Goal: Task Accomplishment & Management: Use online tool/utility

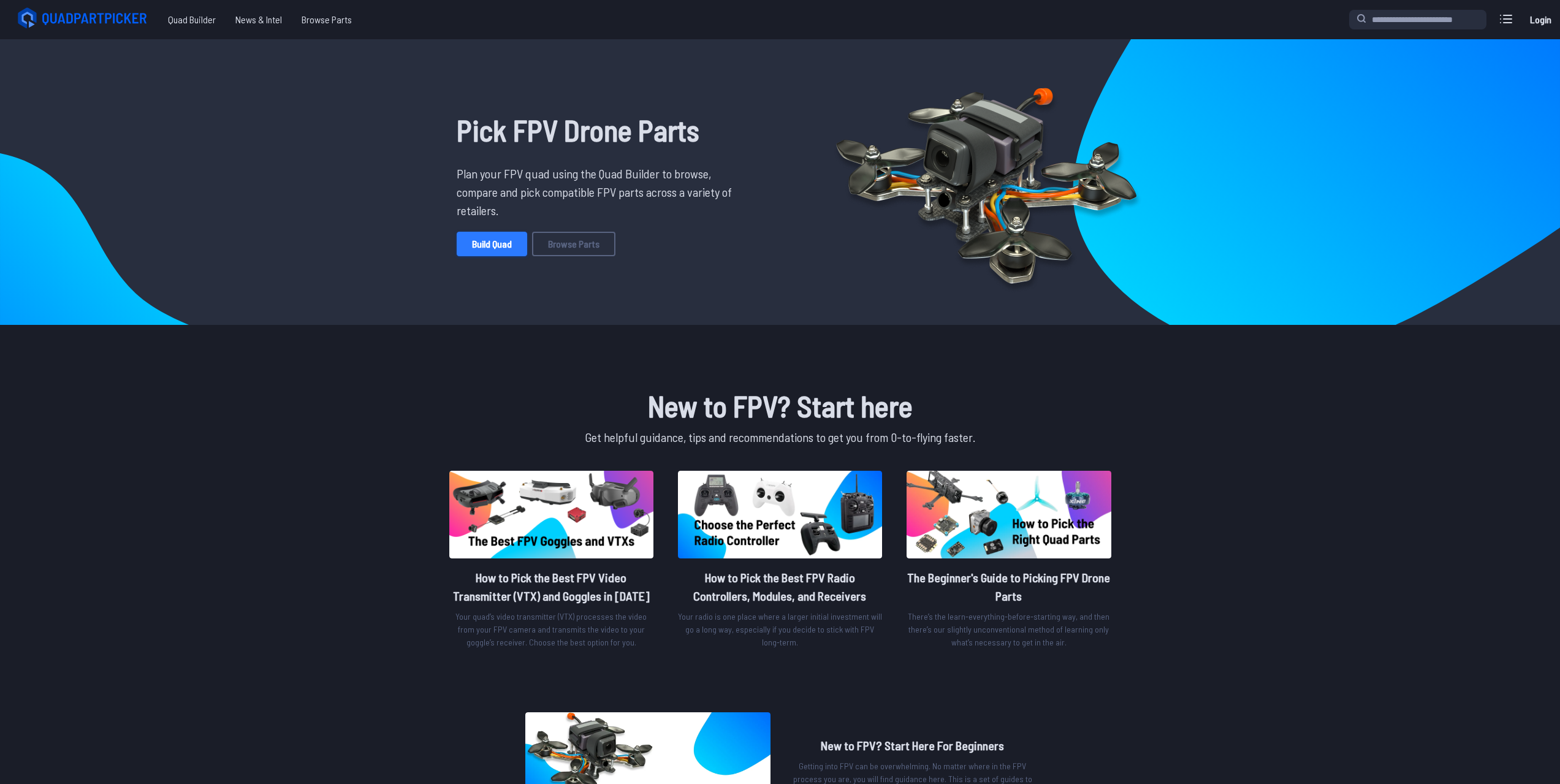
click at [472, 248] on link "Build Quad" at bounding box center [492, 244] width 71 height 25
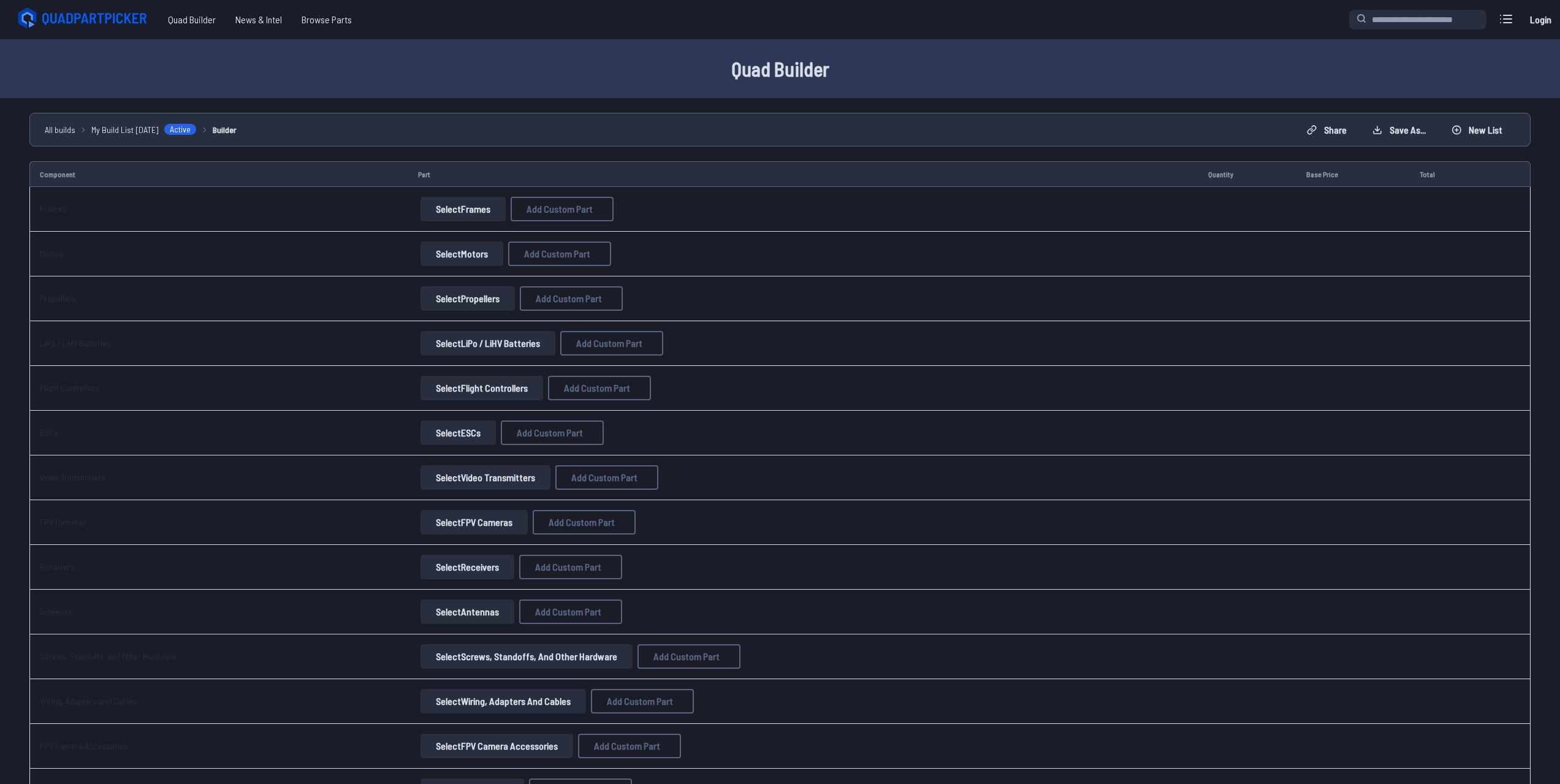
click at [448, 208] on button "Select Frames" at bounding box center [463, 209] width 85 height 25
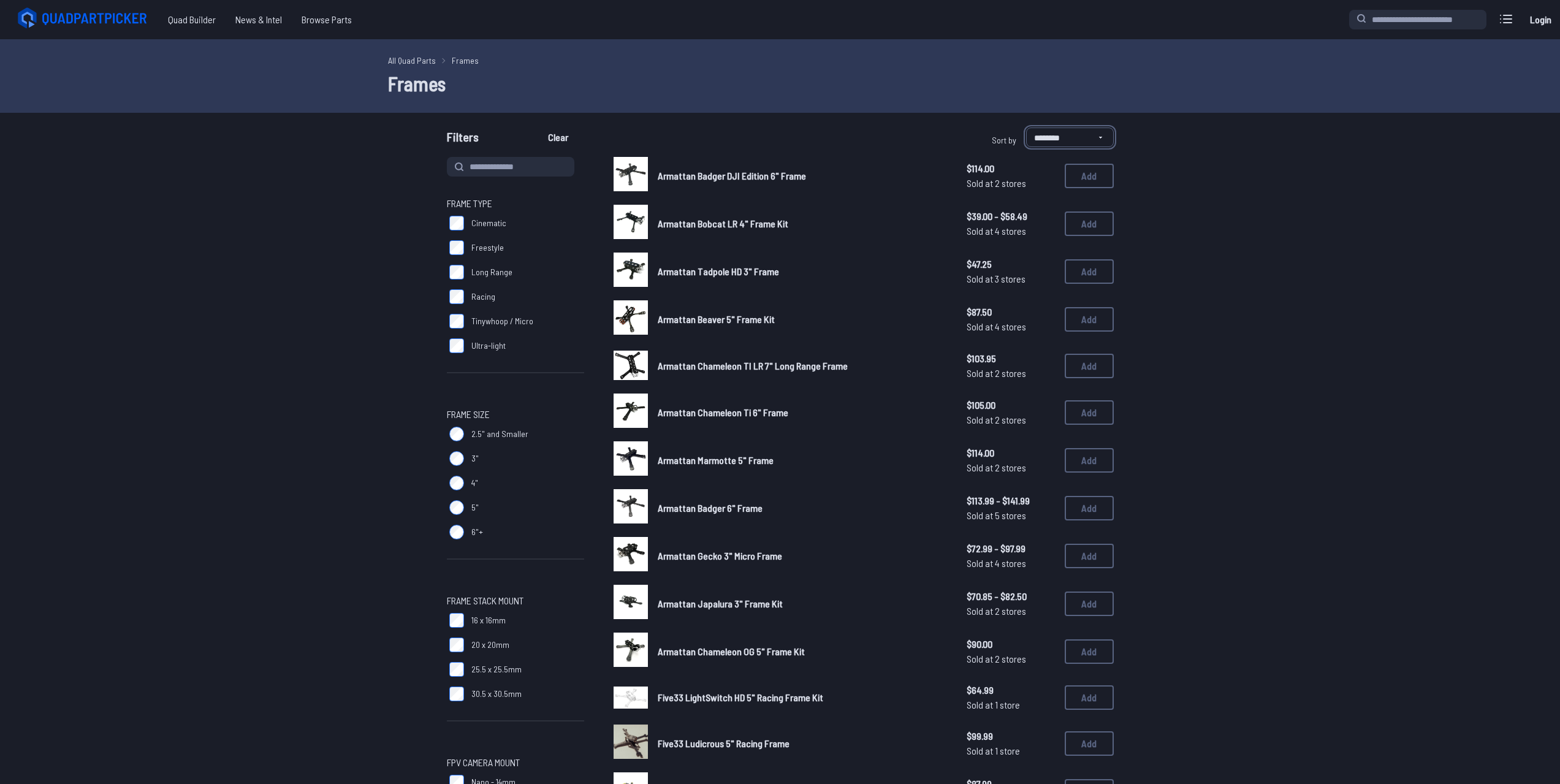
click at [1099, 132] on select "**********" at bounding box center [1070, 137] width 87 height 19
select select "*********"
click at [1026, 127] on select "**********" at bounding box center [1070, 137] width 87 height 19
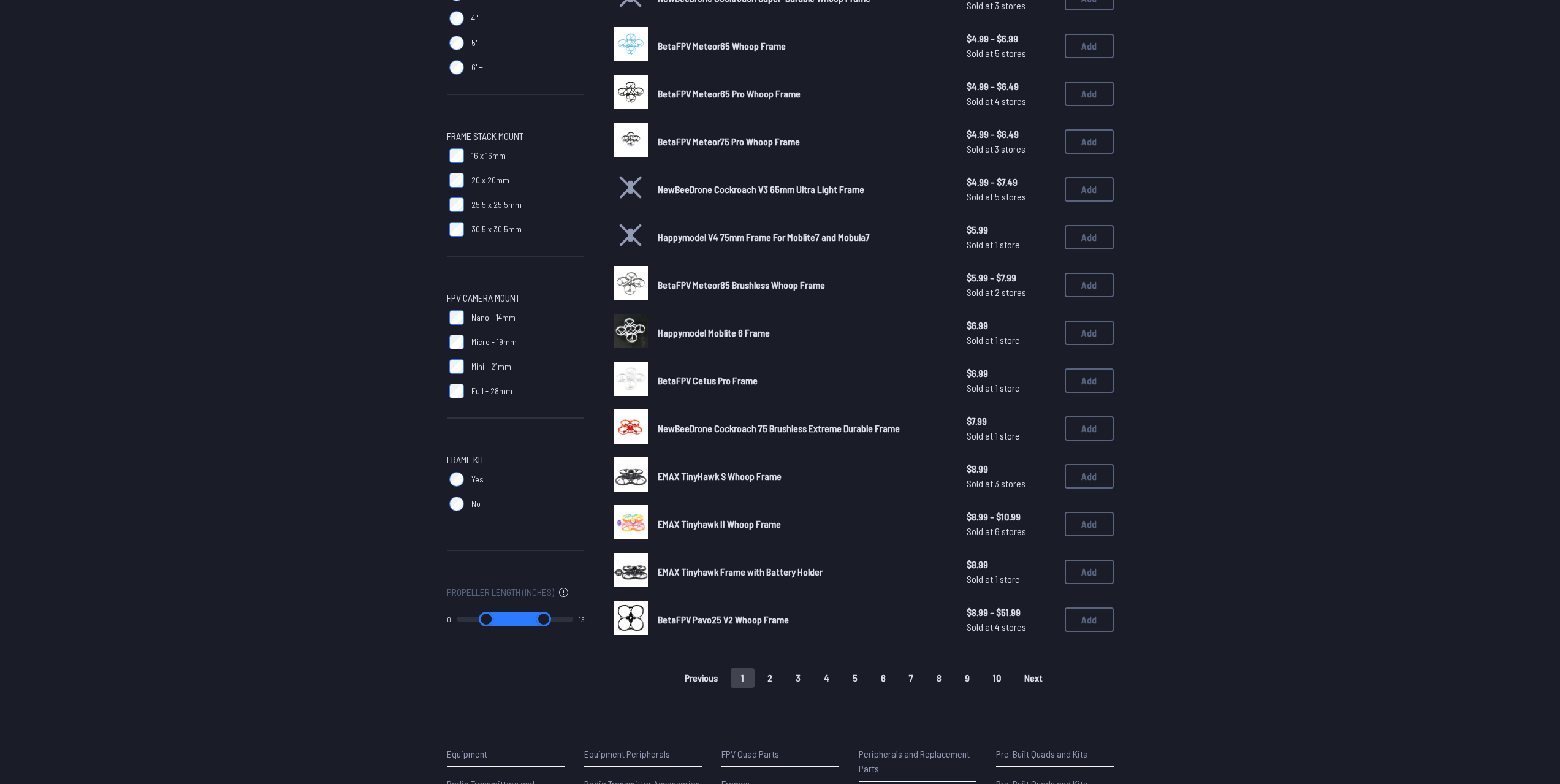
scroll to position [668, 0]
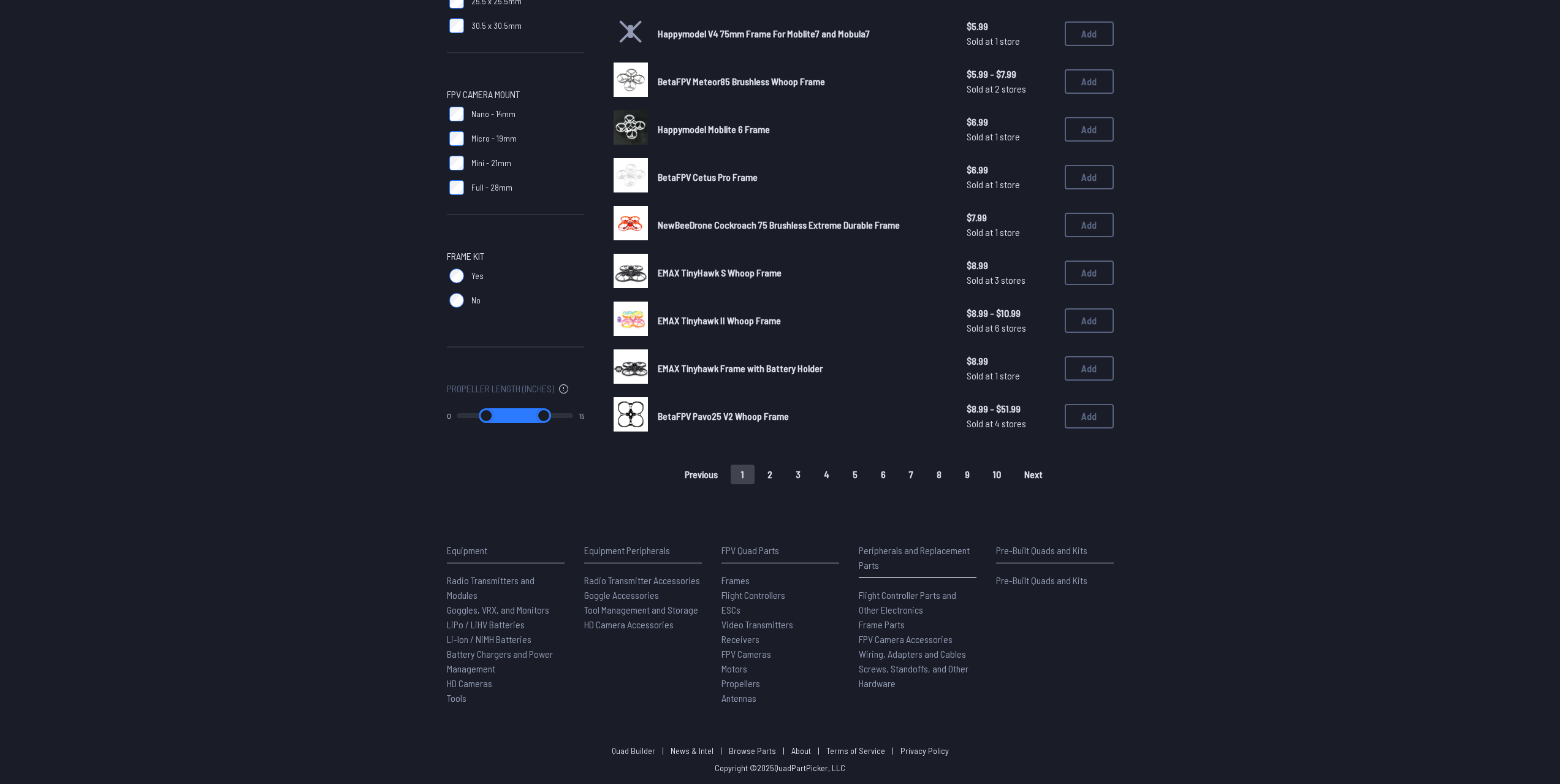
click at [780, 472] on button "2" at bounding box center [770, 474] width 26 height 19
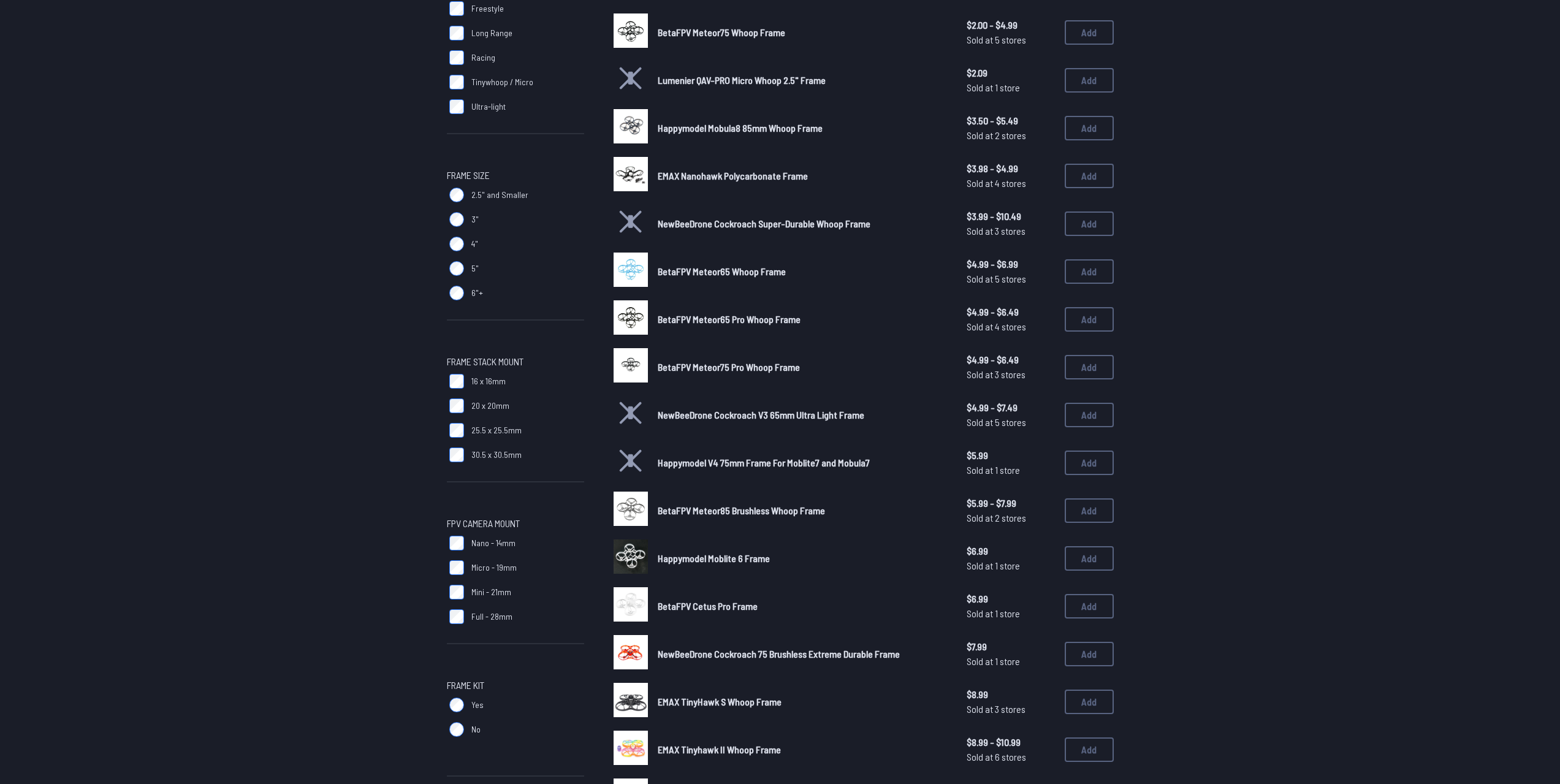
scroll to position [0, 0]
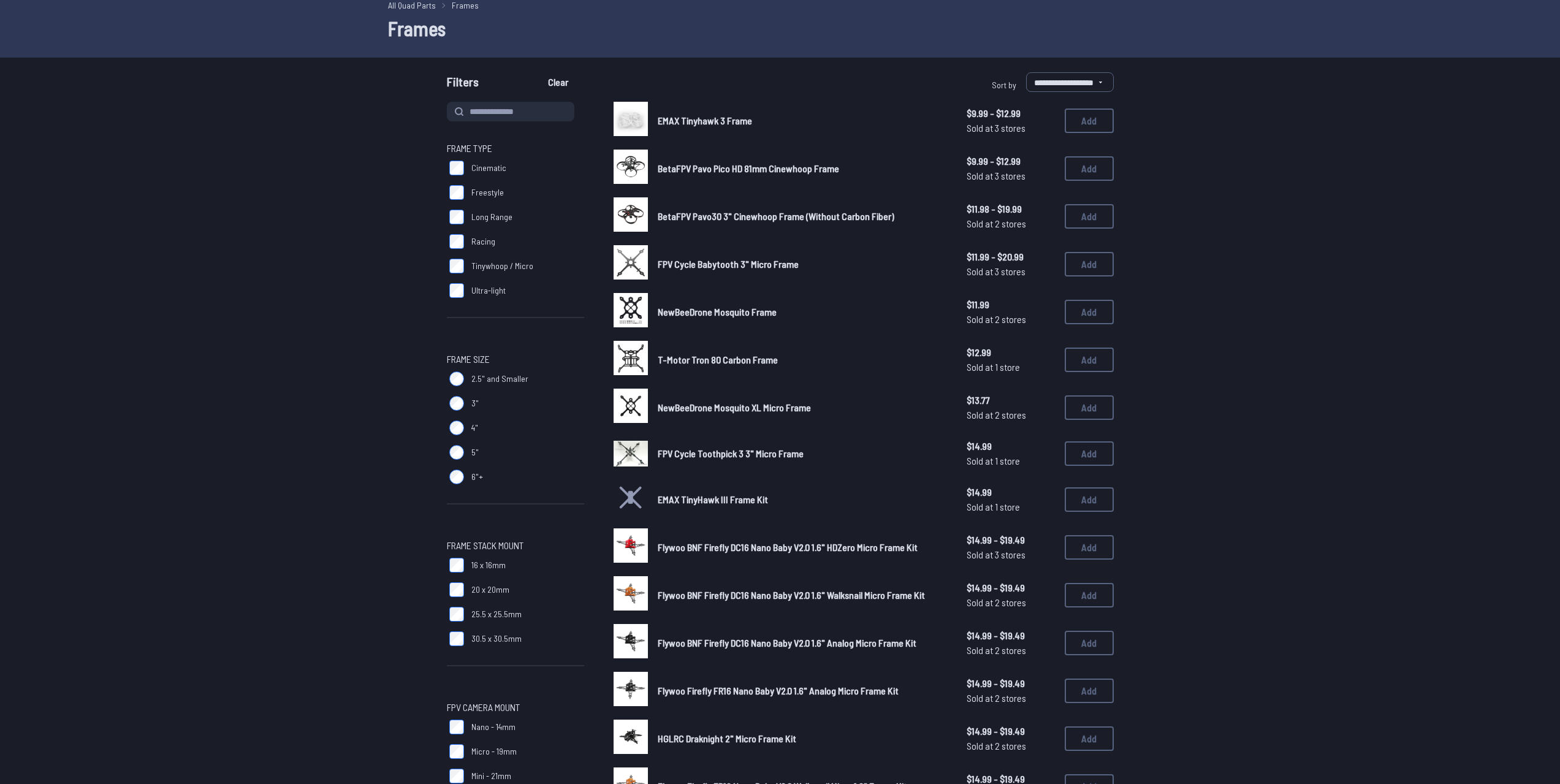
scroll to position [61, 0]
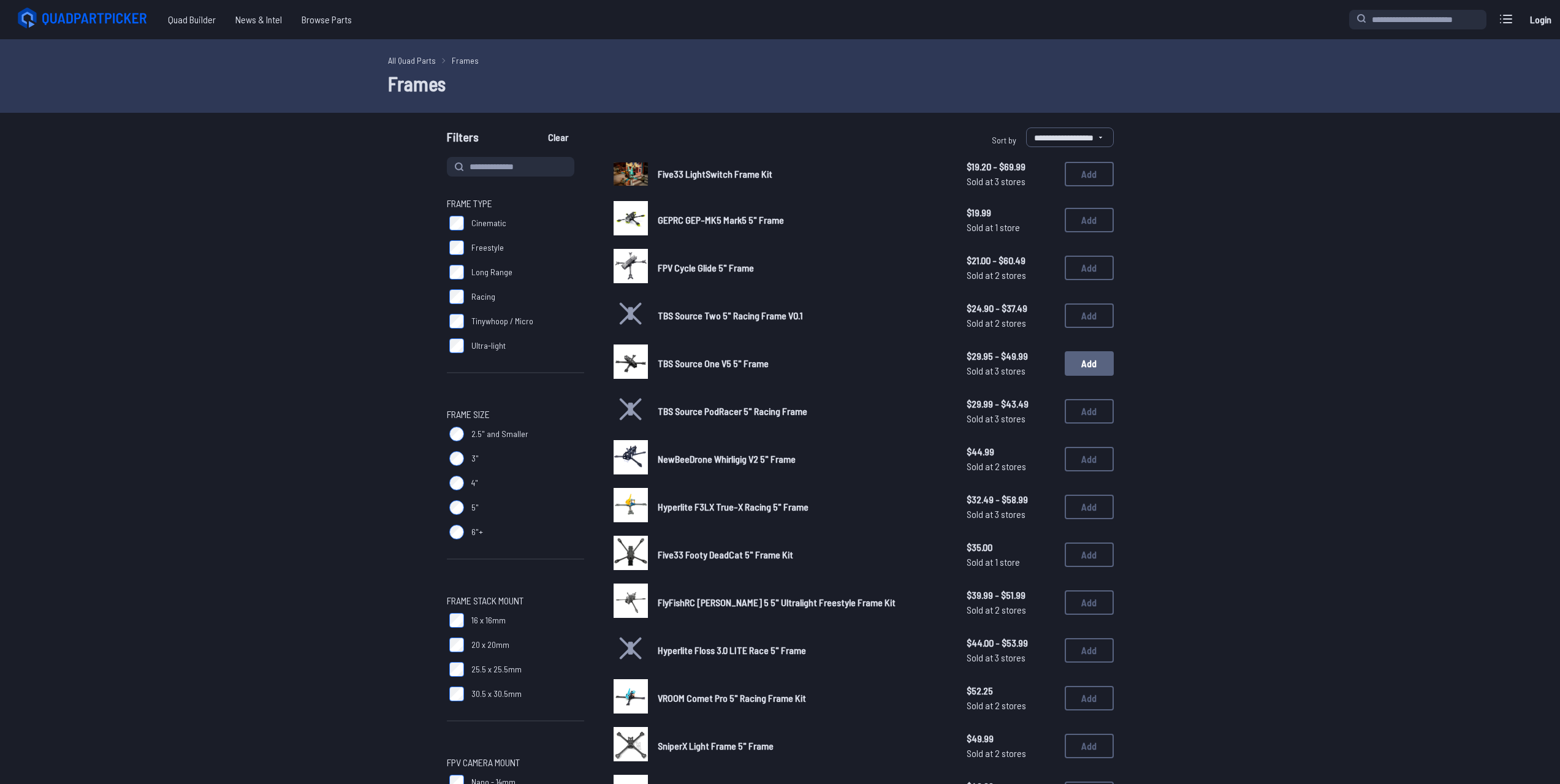
click at [1075, 364] on button "Add" at bounding box center [1089, 364] width 49 height 25
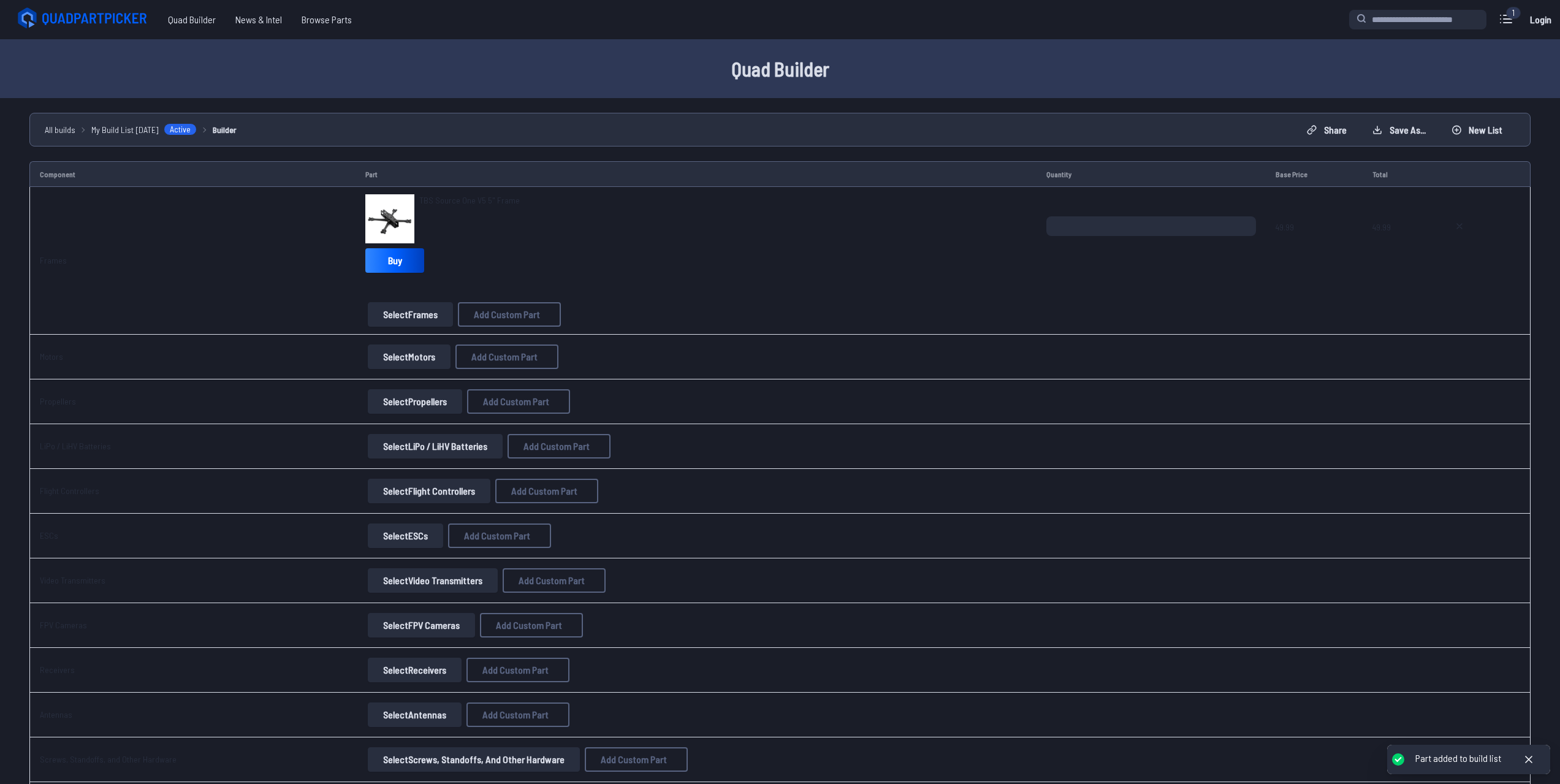
click at [387, 354] on button "Select Motors" at bounding box center [409, 356] width 83 height 25
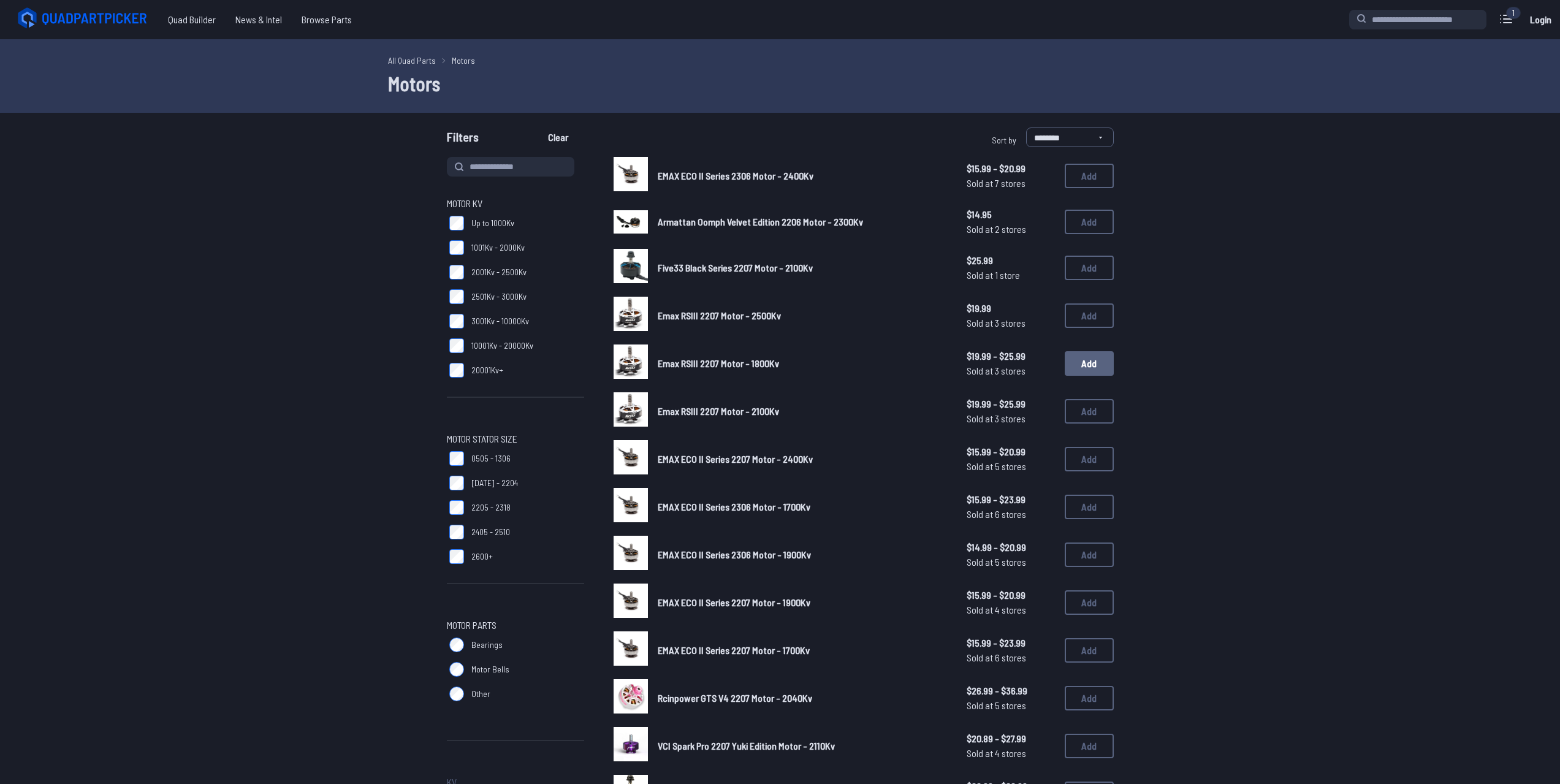
click at [1096, 359] on button "Add" at bounding box center [1089, 364] width 49 height 25
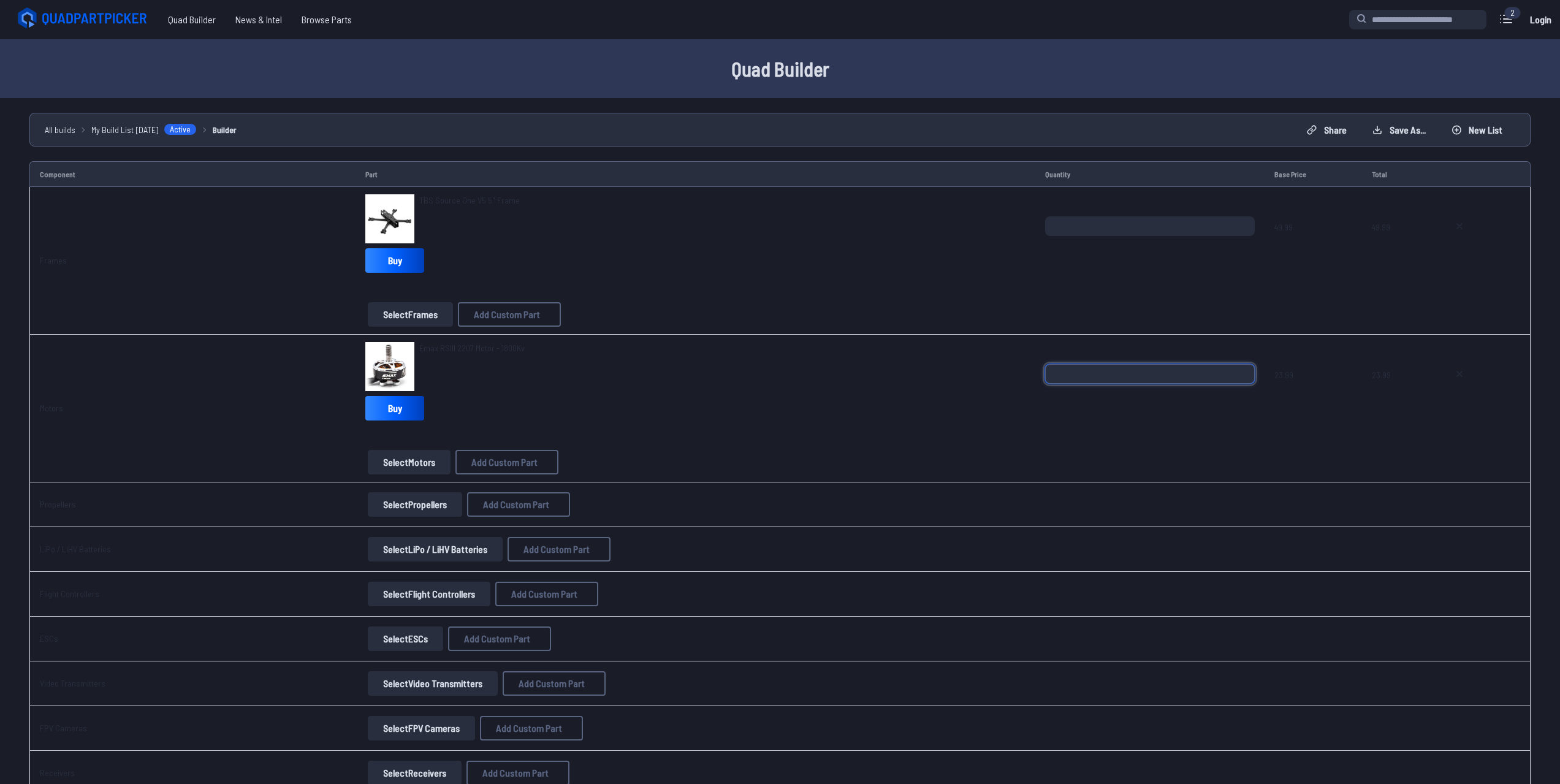
drag, startPoint x: 1092, startPoint y: 371, endPoint x: 941, endPoint y: 378, distance: 151.2
click at [934, 378] on tr "Motors Emax RSIII 2207 Motor - 1800Kv Buy Select Motors Add Custom Part Add Cus…" at bounding box center [780, 408] width 1501 height 147
type input "*"
click at [1009, 401] on div "Emax RSIII 2207 Motor - 1800Kv Buy" at bounding box center [696, 384] width 660 height 83
click at [437, 505] on button "Select Propellers" at bounding box center [415, 505] width 94 height 25
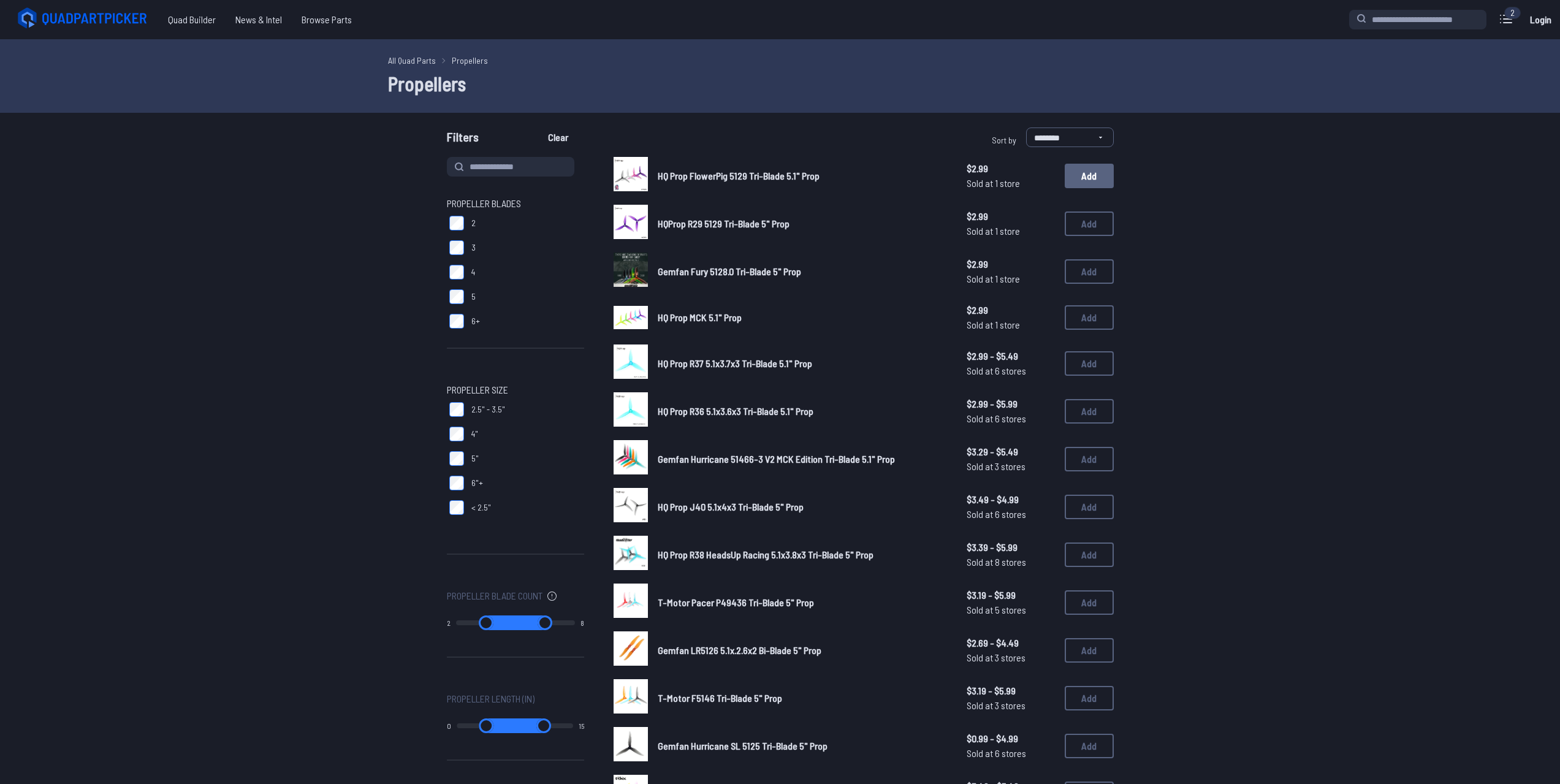
click at [1100, 173] on button "Add" at bounding box center [1089, 176] width 49 height 25
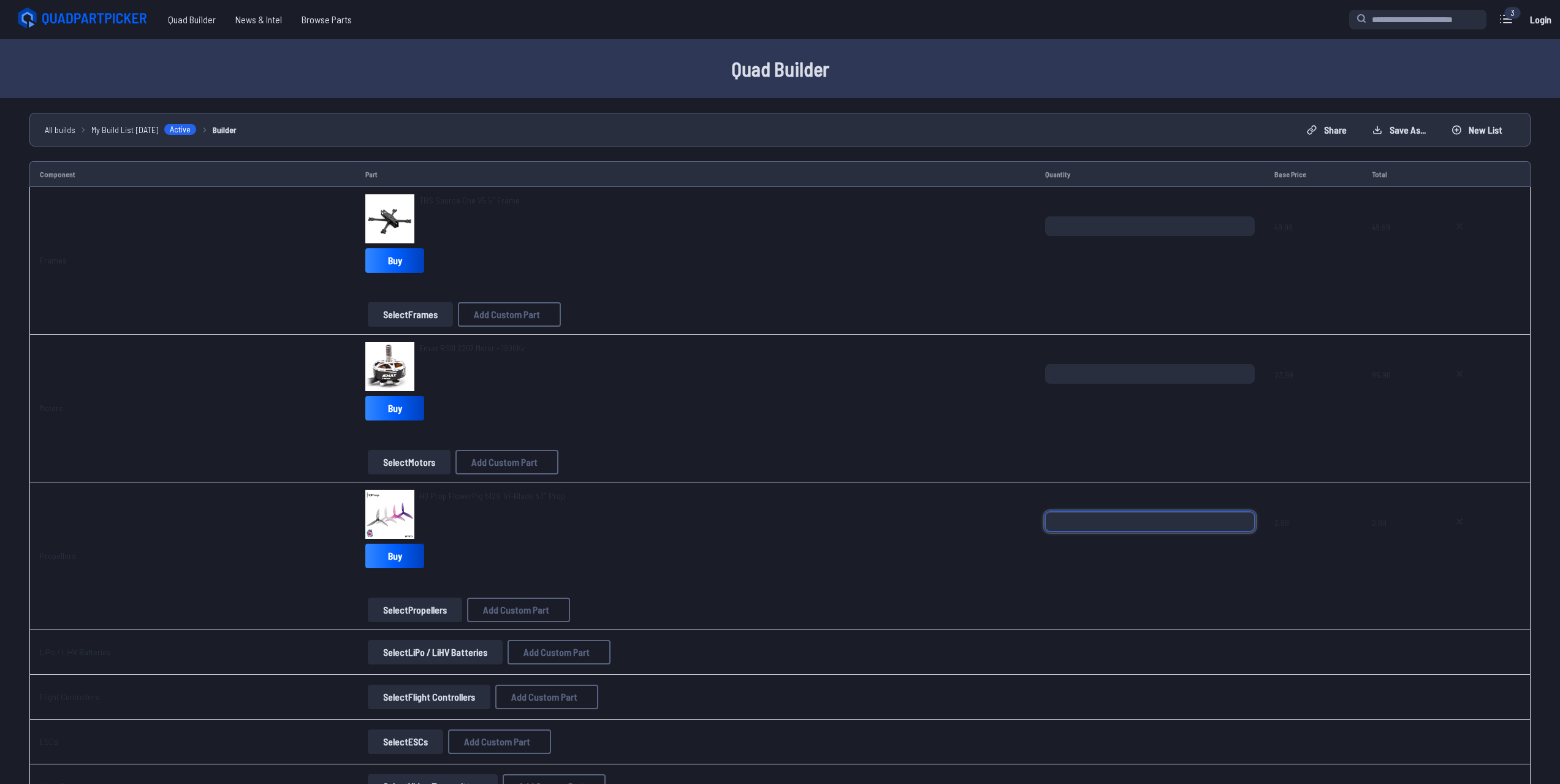
click at [978, 530] on tr "Propellers HQ Prop FlowerPig 5129 Tri-Blade 5.1" Prop Buy Select Propellers Add…" at bounding box center [780, 556] width 1501 height 147
type input "*"
click at [980, 530] on div "HQ Prop FlowerPig 5129 Tri-Blade 5.1" Prop" at bounding box center [696, 514] width 660 height 49
